Goal: Task Accomplishment & Management: Complete application form

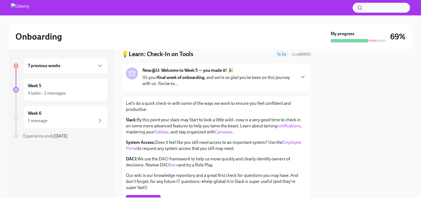
scroll to position [28, 0]
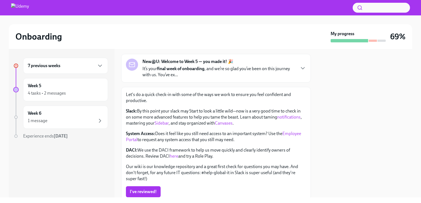
click at [131, 140] on link "Employee Portal" at bounding box center [213, 136] width 175 height 11
click at [232, 123] on link "Canvases" at bounding box center [224, 123] width 18 height 5
click at [140, 197] on button "I've reviewed!" at bounding box center [143, 191] width 35 height 11
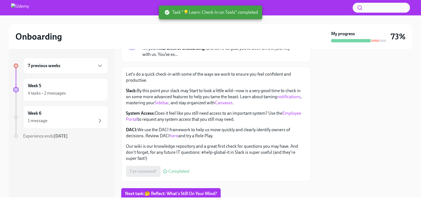
scroll to position [67, 0]
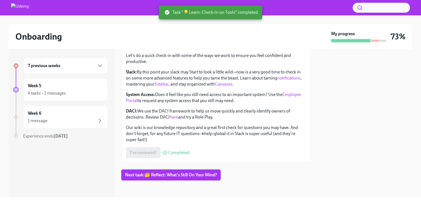
click at [185, 176] on span "Next task : 🤔 Reflect: What's Still On Your Mind?" at bounding box center [171, 175] width 92 height 6
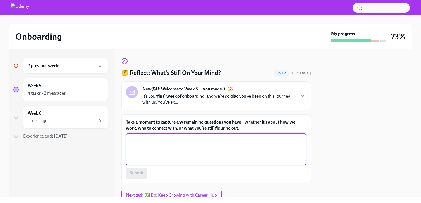
click at [193, 147] on textarea "Take a moment to capture any remaining questions you have—whether it’s about ho…" at bounding box center [215, 149] width 173 height 26
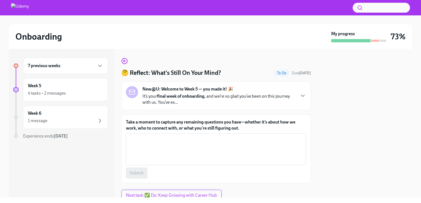
click at [168, 196] on span "Next task : ✅ Do: Keep Growing with Career Hub" at bounding box center [171, 196] width 91 height 6
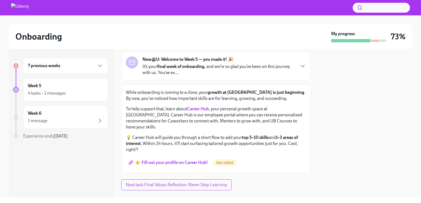
scroll to position [34, 0]
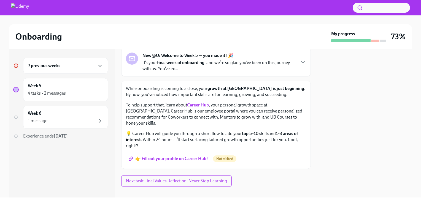
click at [183, 156] on span "👉 Fill out your profile on Career Hub!" at bounding box center [169, 159] width 78 height 6
click at [227, 157] on span "Not visited" at bounding box center [224, 159] width 23 height 4
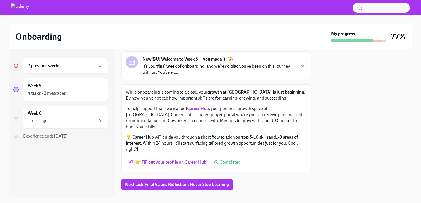
scroll to position [34, 0]
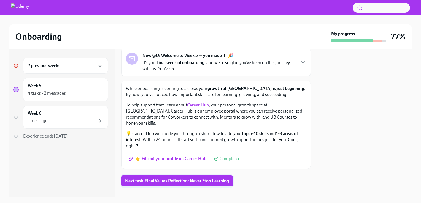
click at [184, 178] on span "Next task : Final Values Reflection: Never Stop Learning" at bounding box center [177, 181] width 104 height 6
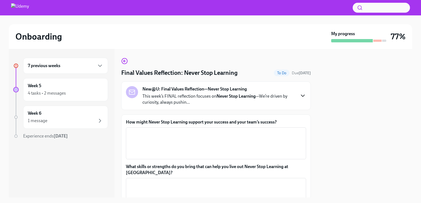
click at [299, 94] on icon "button" at bounding box center [302, 96] width 7 height 7
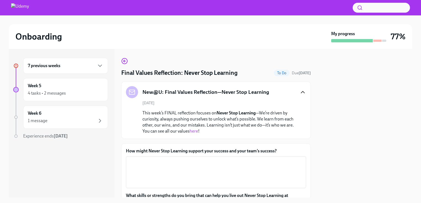
click at [198, 131] on link "here" at bounding box center [193, 131] width 9 height 5
click at [155, 170] on textarea "How might Never Stop Learning support your success and your team’s success?" at bounding box center [215, 172] width 173 height 26
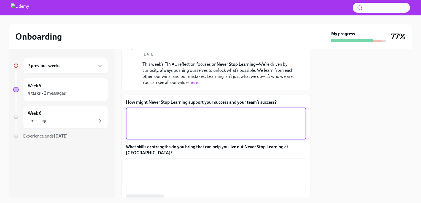
scroll to position [55, 0]
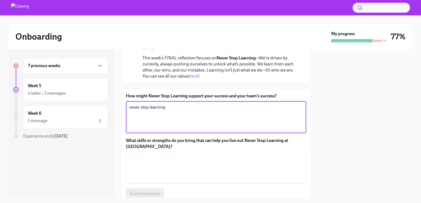
type textarea "never stop learning"
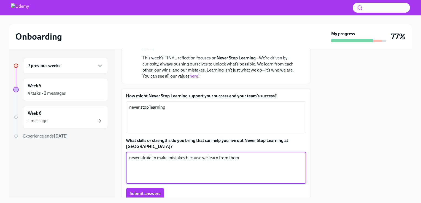
scroll to position [95, 0]
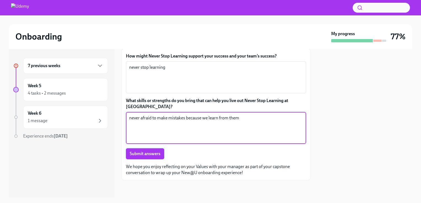
type textarea "never afraid to make mistakes because we learn from them"
click at [156, 156] on button "Submit answers" at bounding box center [145, 153] width 38 height 11
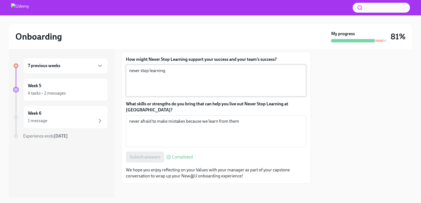
scroll to position [66, 0]
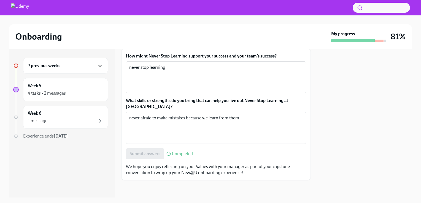
click at [100, 66] on icon "button" at bounding box center [100, 66] width 7 height 7
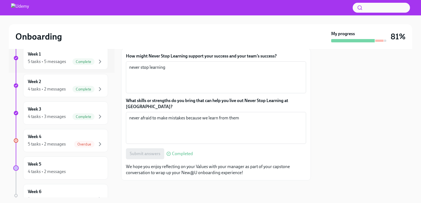
scroll to position [138, 0]
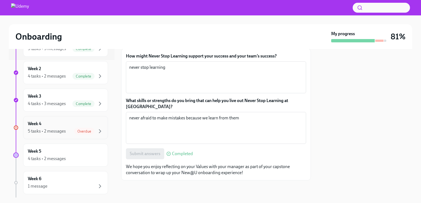
click at [80, 133] on div "Overdue" at bounding box center [84, 131] width 20 height 7
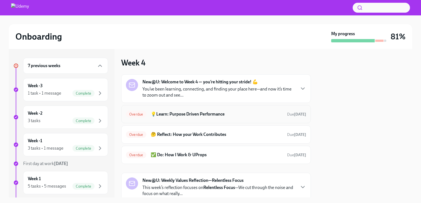
click at [235, 117] on div "Overdue 💡Learn: Purpose Driven Performance Due [DATE]" at bounding box center [216, 114] width 180 height 9
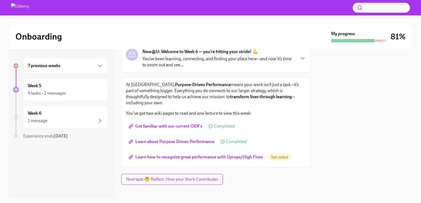
scroll to position [42, 0]
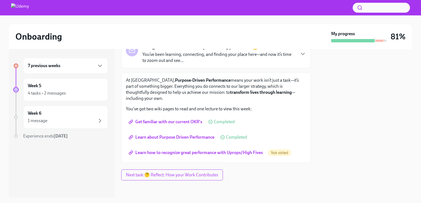
click at [239, 154] on span "Learn how to recognize great performance with Uprops/High Fives" at bounding box center [196, 153] width 133 height 6
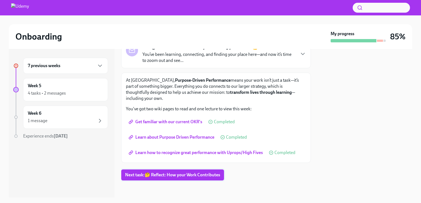
click at [197, 177] on span "Next task : 🤔 Reflect: How your Work Contributes" at bounding box center [172, 175] width 95 height 6
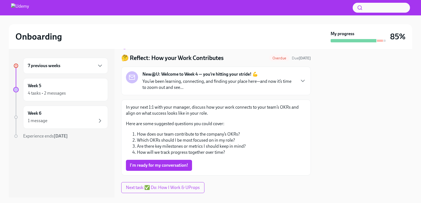
scroll to position [28, 0]
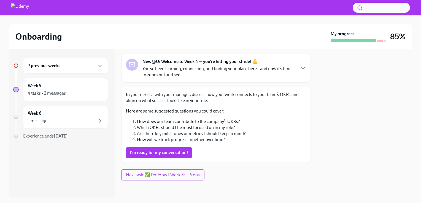
click at [103, 67] on icon "button" at bounding box center [100, 66] width 7 height 7
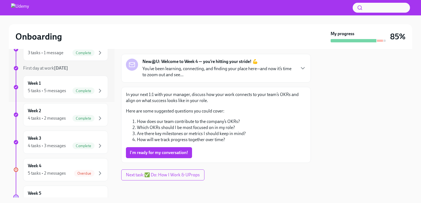
scroll to position [110, 0]
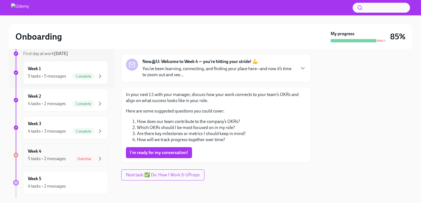
click at [47, 160] on div "5 tasks • 2 messages" at bounding box center [47, 159] width 38 height 6
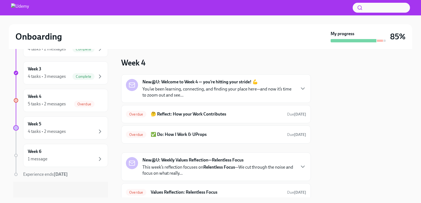
scroll to position [165, 0]
click at [82, 104] on span "Overdue" at bounding box center [84, 104] width 20 height 4
click at [211, 115] on h6 "🤔 Reflect: How your Work Contributes" at bounding box center [217, 114] width 132 height 6
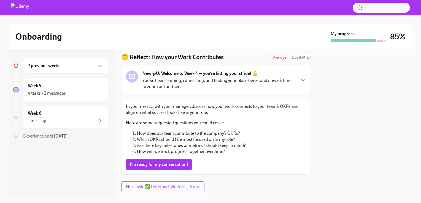
scroll to position [28, 0]
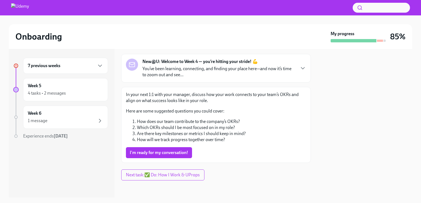
drag, startPoint x: 182, startPoint y: 154, endPoint x: 277, endPoint y: 124, distance: 99.1
click at [273, 151] on div "I'm ready for my conversation!" at bounding box center [216, 152] width 180 height 11
click at [299, 70] on icon "button" at bounding box center [302, 68] width 7 height 7
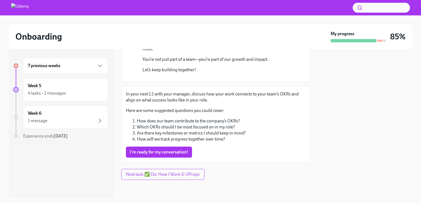
scroll to position [174, 0]
click at [153, 153] on span "I'm ready for my conversation!" at bounding box center [159, 153] width 58 height 6
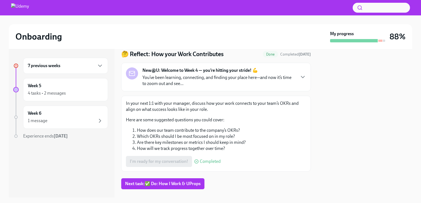
scroll to position [28, 0]
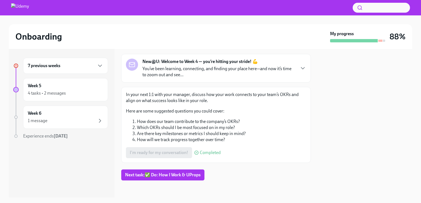
click at [96, 65] on div "7 previous weeks" at bounding box center [65, 66] width 75 height 7
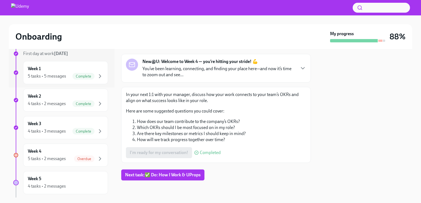
scroll to position [138, 0]
click at [74, 128] on div "Overdue" at bounding box center [84, 131] width 20 height 7
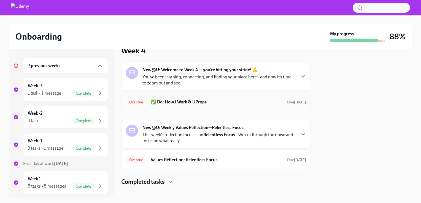
scroll to position [18, 0]
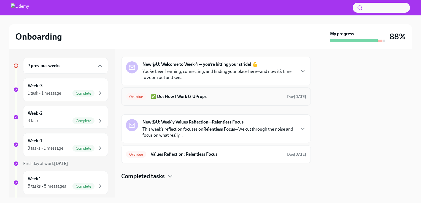
click at [185, 96] on h6 "✅ Do: How I Work & UProps" at bounding box center [217, 97] width 132 height 6
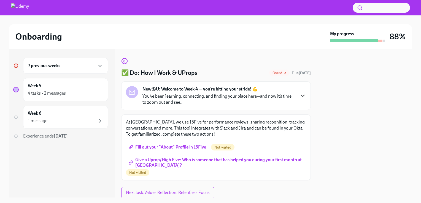
click at [300, 97] on icon "button" at bounding box center [302, 96] width 7 height 7
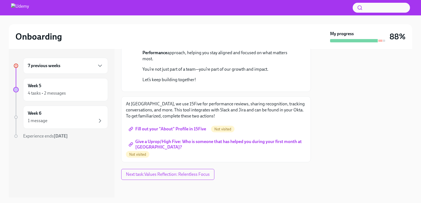
scroll to position [164, 0]
click at [186, 129] on span "Fill out your "About" Profile in 15Five" at bounding box center [168, 129] width 76 height 6
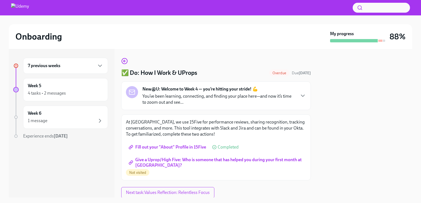
scroll to position [18, 0]
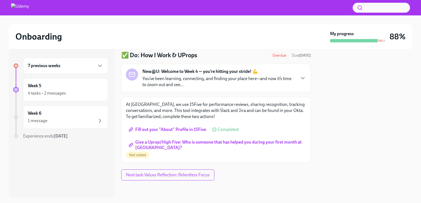
click at [182, 143] on span "Give a Uprop/High Five: Who is someone that has helped you during your first mo…" at bounding box center [216, 145] width 172 height 6
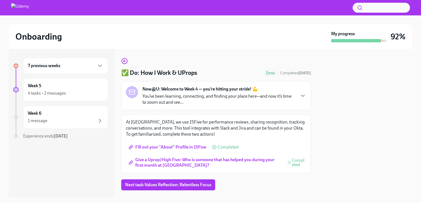
scroll to position [10, 0]
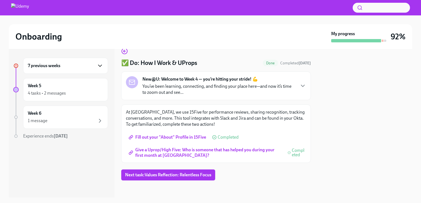
click at [98, 66] on icon "button" at bounding box center [100, 66] width 7 height 7
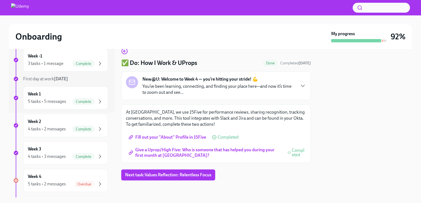
scroll to position [138, 0]
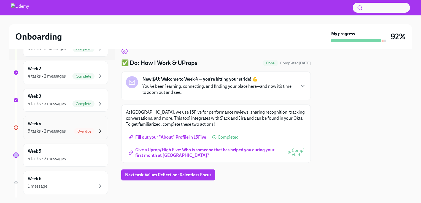
click at [99, 132] on icon "button" at bounding box center [100, 131] width 2 height 3
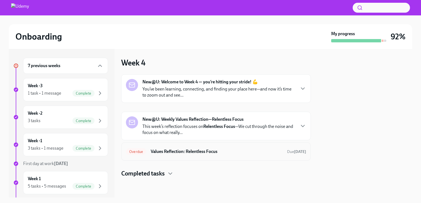
click at [200, 151] on h6 "Values Reflection: Relentless Focus" at bounding box center [217, 152] width 132 height 6
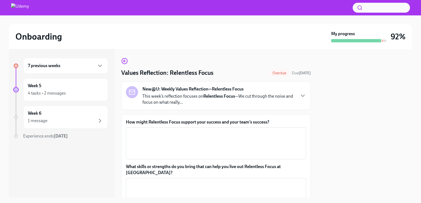
click at [294, 99] on div "New@U: Weekly Values Reflection—Relentless Focus This week’s reflection focuses…" at bounding box center [216, 95] width 180 height 19
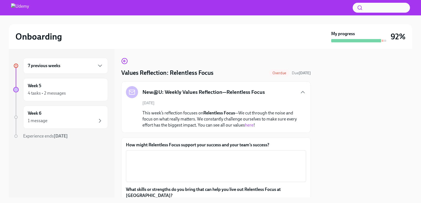
click at [253, 125] on link "here" at bounding box center [249, 125] width 9 height 5
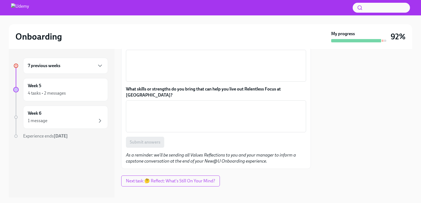
scroll to position [45, 0]
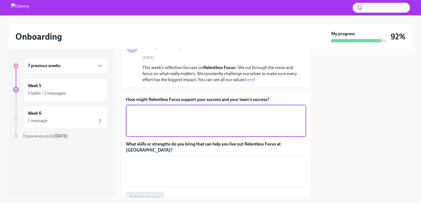
click at [143, 125] on textarea "How might Relentless Focus support your success and your team’s success?" at bounding box center [215, 121] width 173 height 26
type textarea "we focus on work that move us forward"
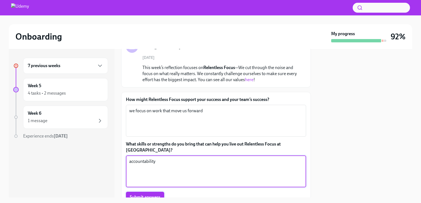
type textarea "accountability"
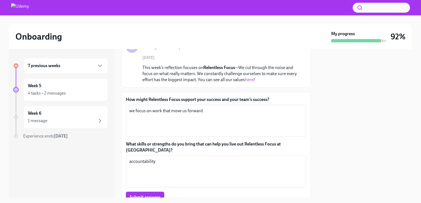
click at [151, 195] on span "Submit answers" at bounding box center [145, 198] width 31 height 6
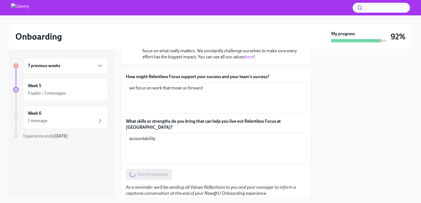
scroll to position [101, 0]
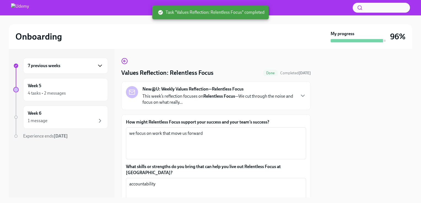
click at [99, 67] on icon "button" at bounding box center [100, 66] width 7 height 7
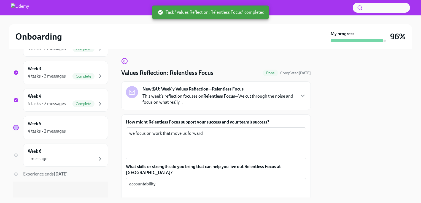
scroll to position [166, 0]
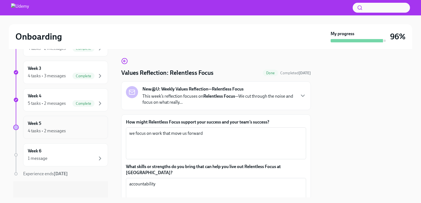
click at [69, 126] on div "Week 5 4 tasks • 2 messages" at bounding box center [65, 128] width 75 height 14
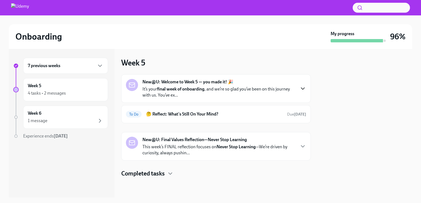
click at [300, 88] on icon "button" at bounding box center [302, 88] width 7 height 7
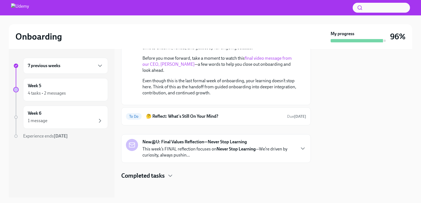
scroll to position [110, 0]
click at [263, 120] on h6 "🤔 Reflect: What's Still On Your Mind?" at bounding box center [214, 116] width 137 height 6
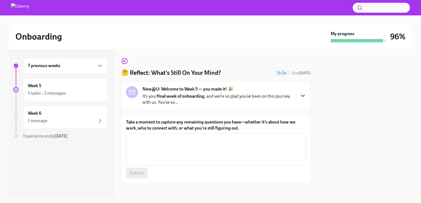
click at [299, 96] on icon "button" at bounding box center [302, 96] width 7 height 7
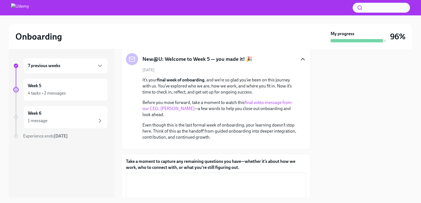
scroll to position [15, 0]
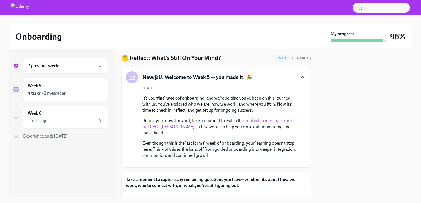
click at [272, 120] on link "final video message from our CEO, [PERSON_NAME]" at bounding box center [216, 123] width 149 height 11
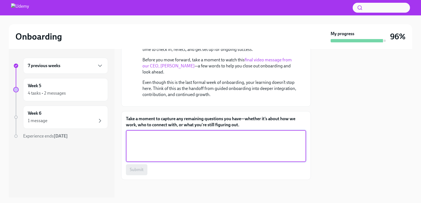
click at [149, 138] on textarea "Take a moment to capture any remaining questions you have—whether it’s about ho…" at bounding box center [215, 146] width 173 height 26
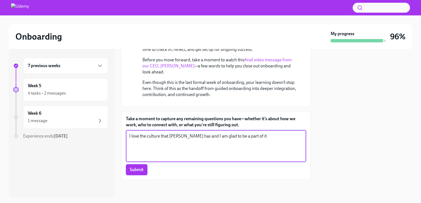
type textarea "I love the culture that [PERSON_NAME] has and I am glad to be a part of it"
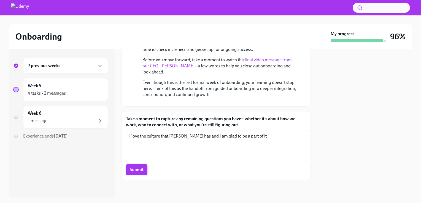
click at [137, 175] on button "Submit" at bounding box center [136, 169] width 21 height 11
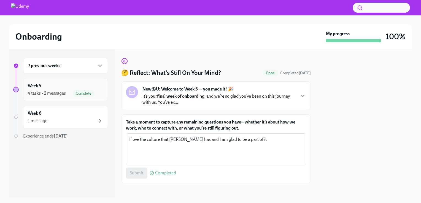
click at [44, 92] on div "4 tasks • 2 messages" at bounding box center [47, 93] width 38 height 6
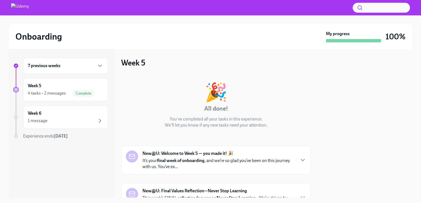
click at [81, 64] on div "7 previous weeks" at bounding box center [65, 66] width 75 height 7
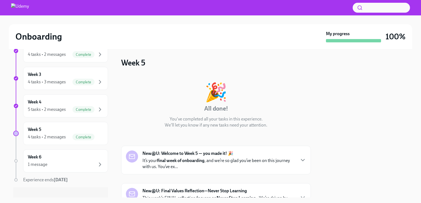
scroll to position [166, 0]
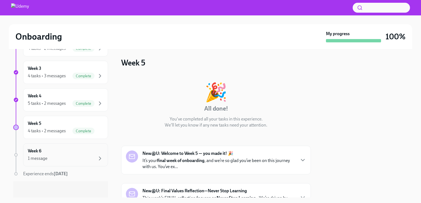
click at [87, 156] on div "1 message" at bounding box center [65, 158] width 75 height 7
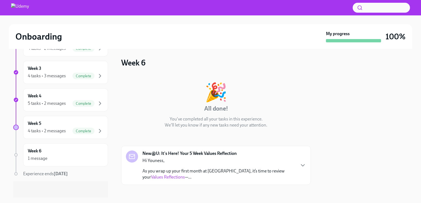
scroll to position [4, 0]
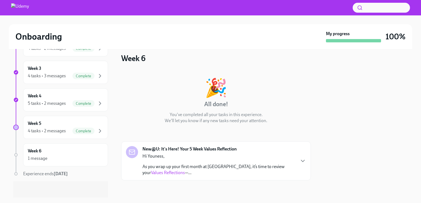
click at [294, 161] on div "New@U: It's Here! Your 5 Week Values Reflection Hi Youness, As you wrap up your…" at bounding box center [216, 161] width 180 height 30
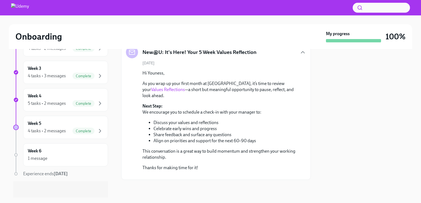
scroll to position [140, 0]
